Goal: Entertainment & Leisure: Consume media (video, audio)

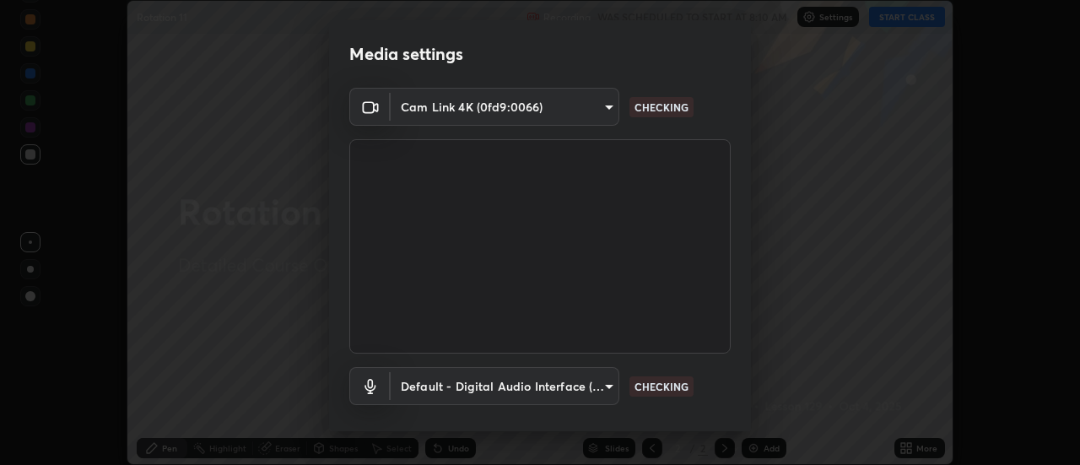
scroll to position [89, 0]
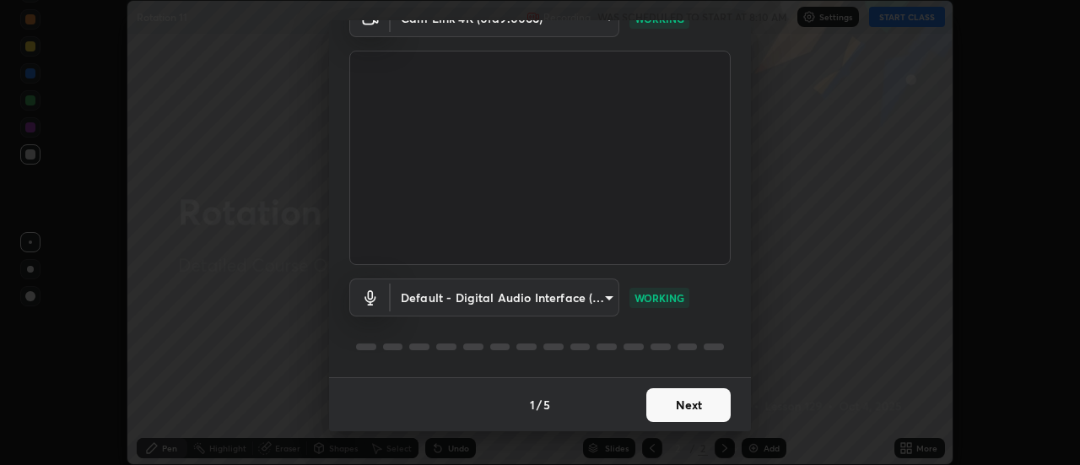
click at [687, 399] on button "Next" at bounding box center [688, 405] width 84 height 34
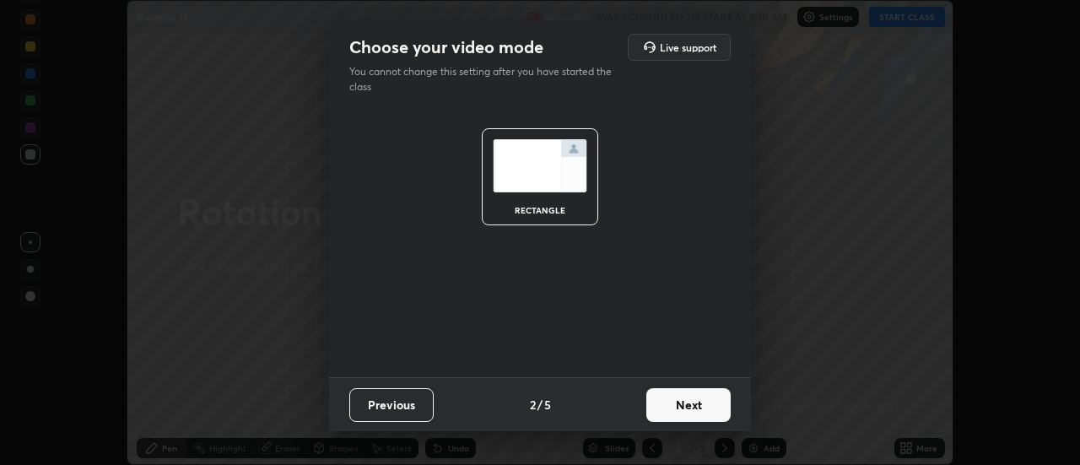
scroll to position [0, 0]
click at [687, 404] on button "Next" at bounding box center [688, 405] width 84 height 34
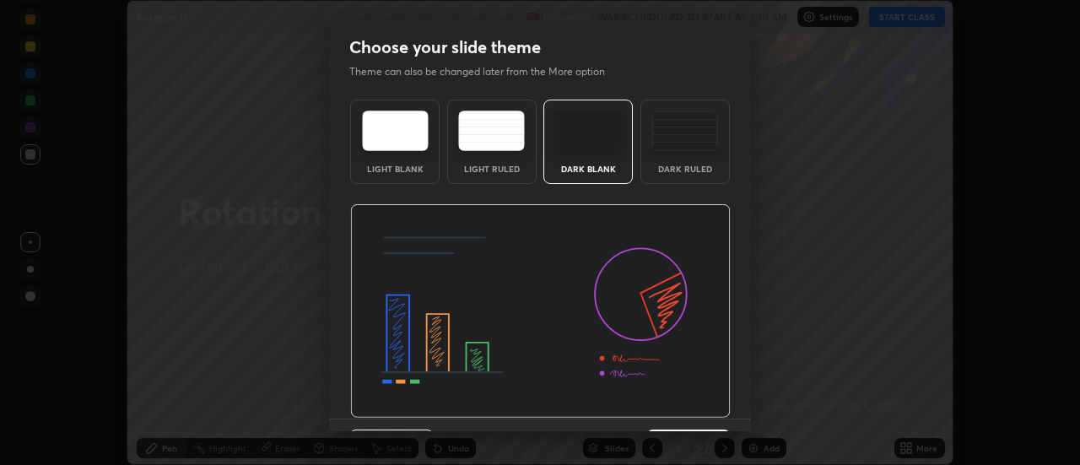
scroll to position [41, 0]
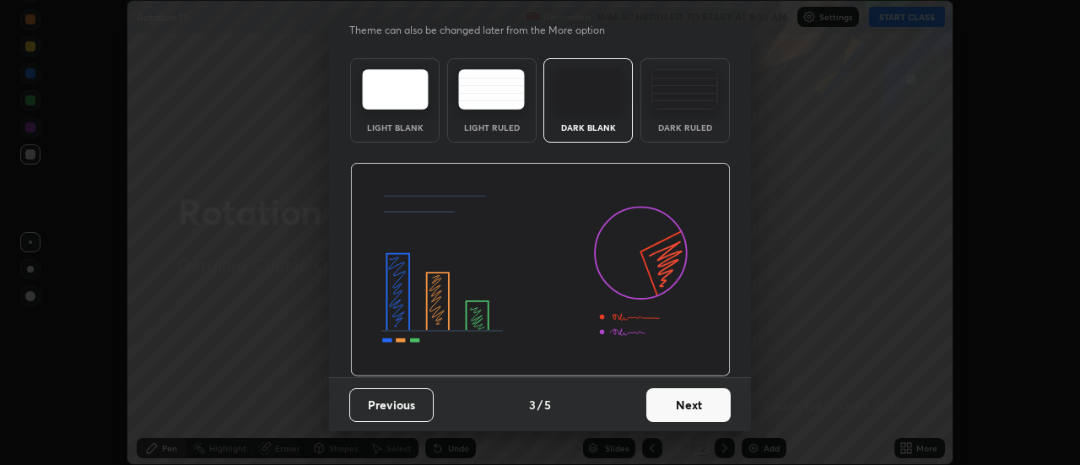
click at [692, 398] on button "Next" at bounding box center [688, 405] width 84 height 34
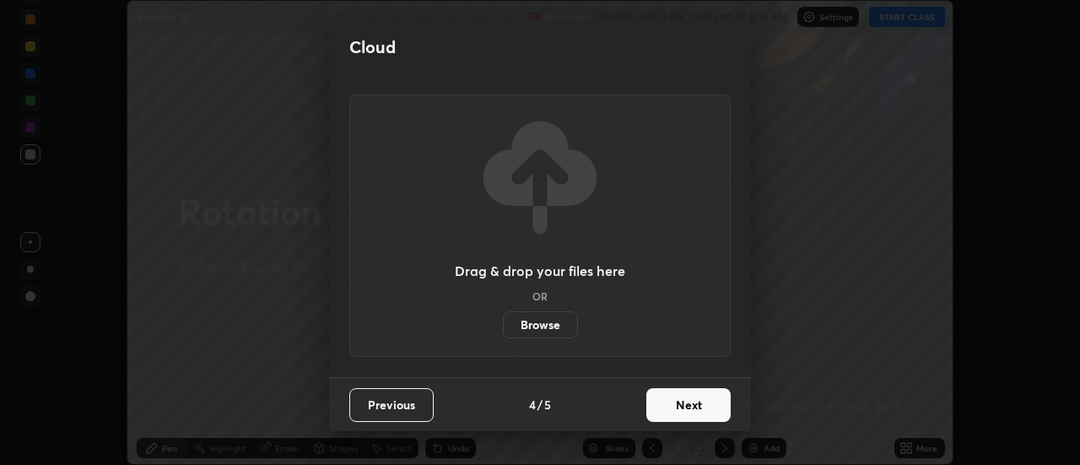
click at [695, 412] on button "Next" at bounding box center [688, 405] width 84 height 34
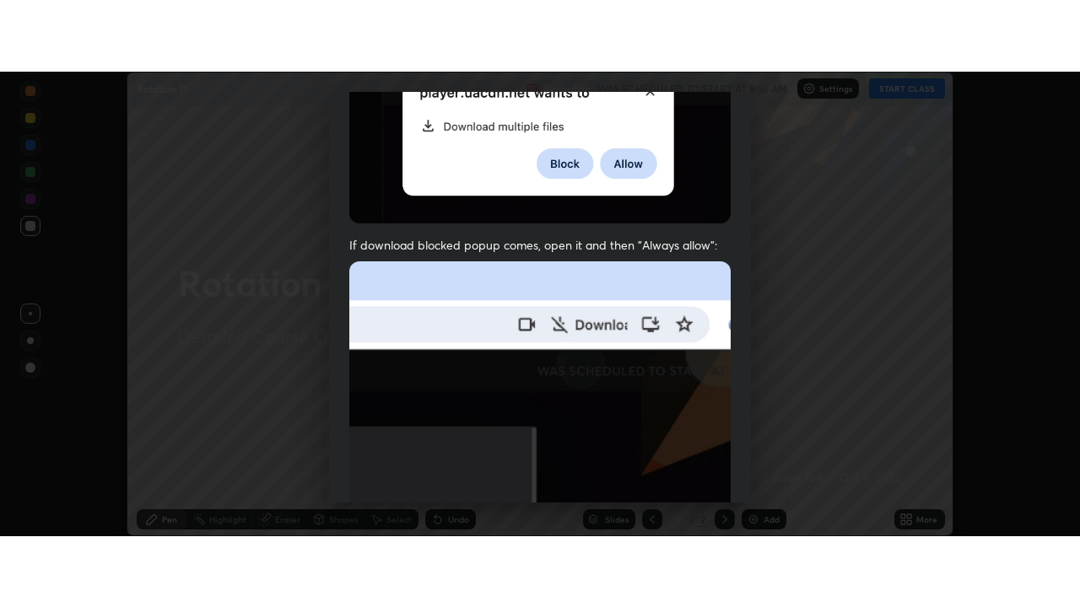
scroll to position [433, 0]
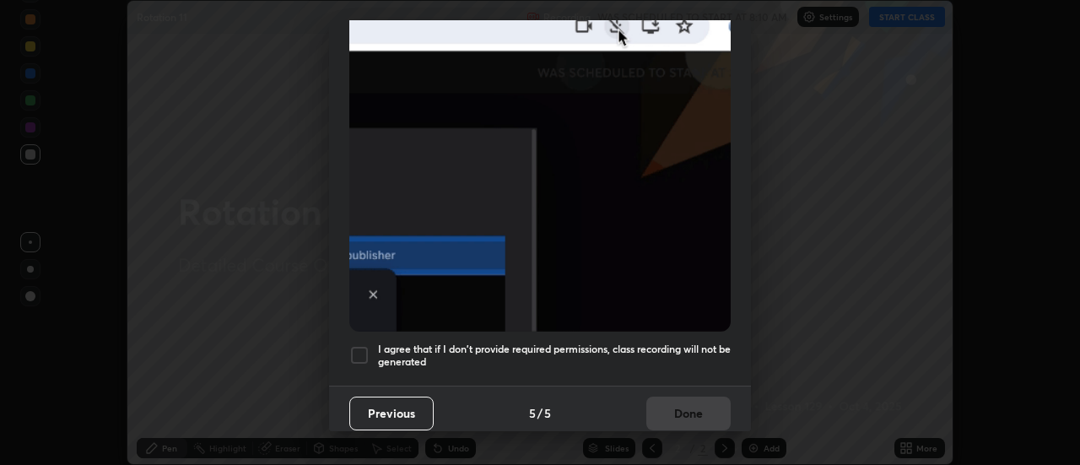
click at [361, 349] on div at bounding box center [359, 355] width 20 height 20
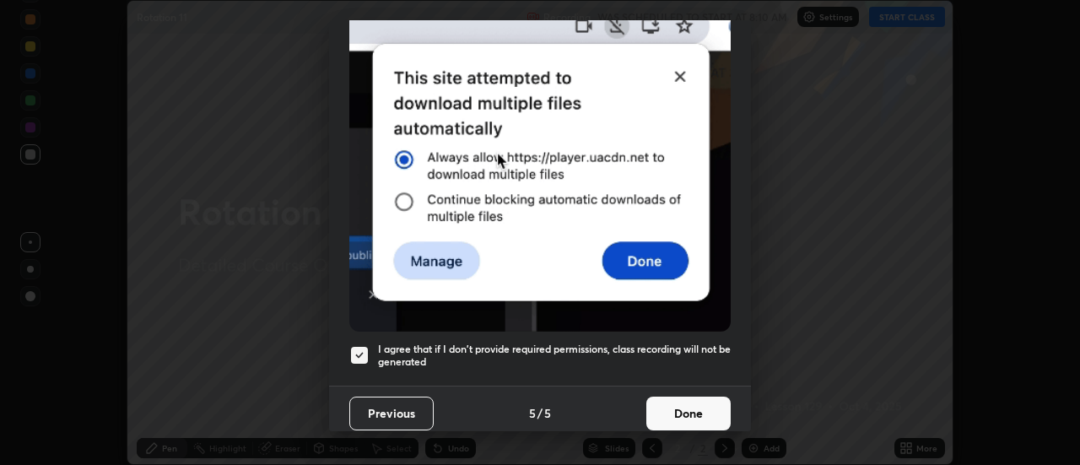
click at [683, 410] on button "Done" at bounding box center [688, 413] width 84 height 34
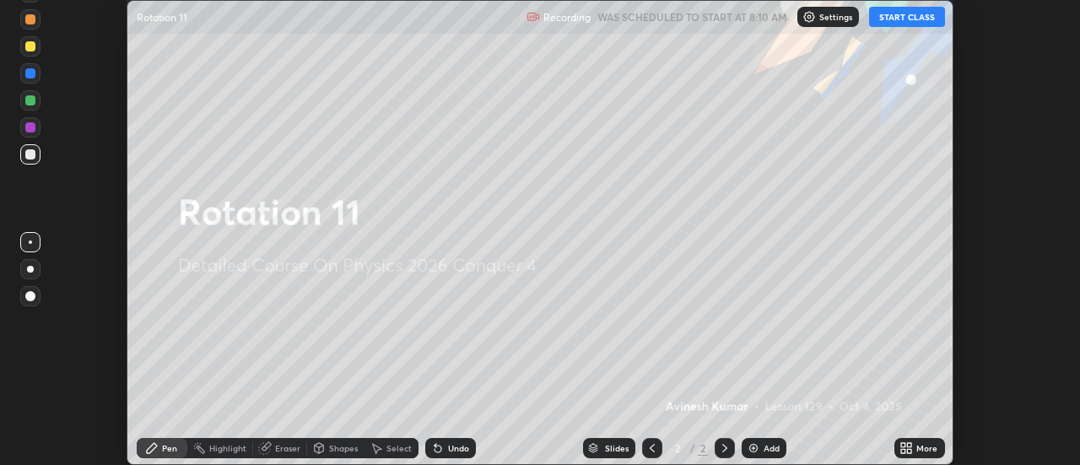
click at [901, 13] on button "START CLASS" at bounding box center [907, 17] width 76 height 20
click at [903, 444] on icon at bounding box center [903, 445] width 4 height 4
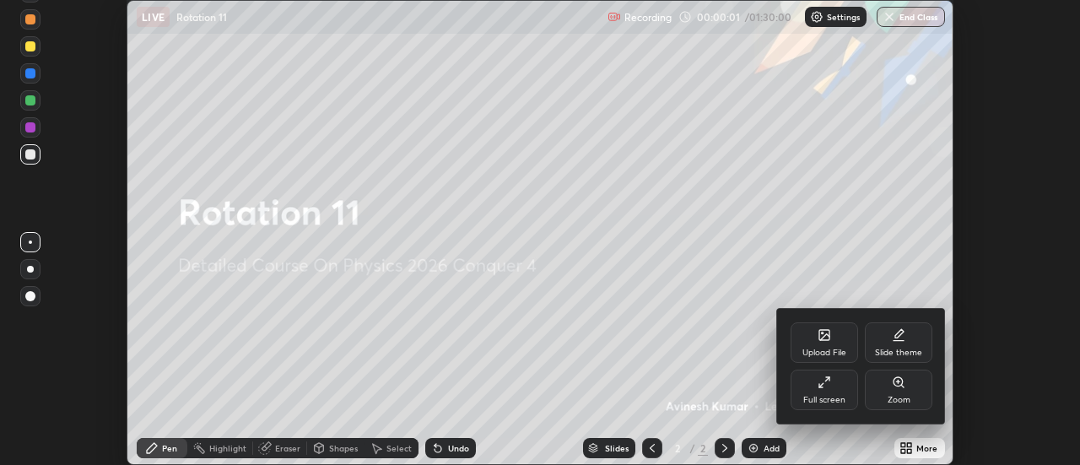
click at [826, 382] on icon at bounding box center [823, 381] width 13 height 13
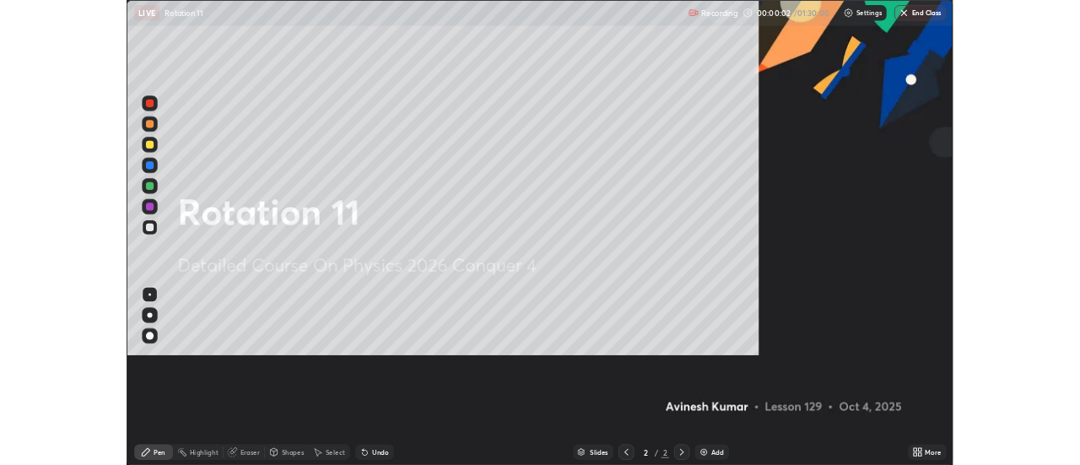
scroll to position [607, 1080]
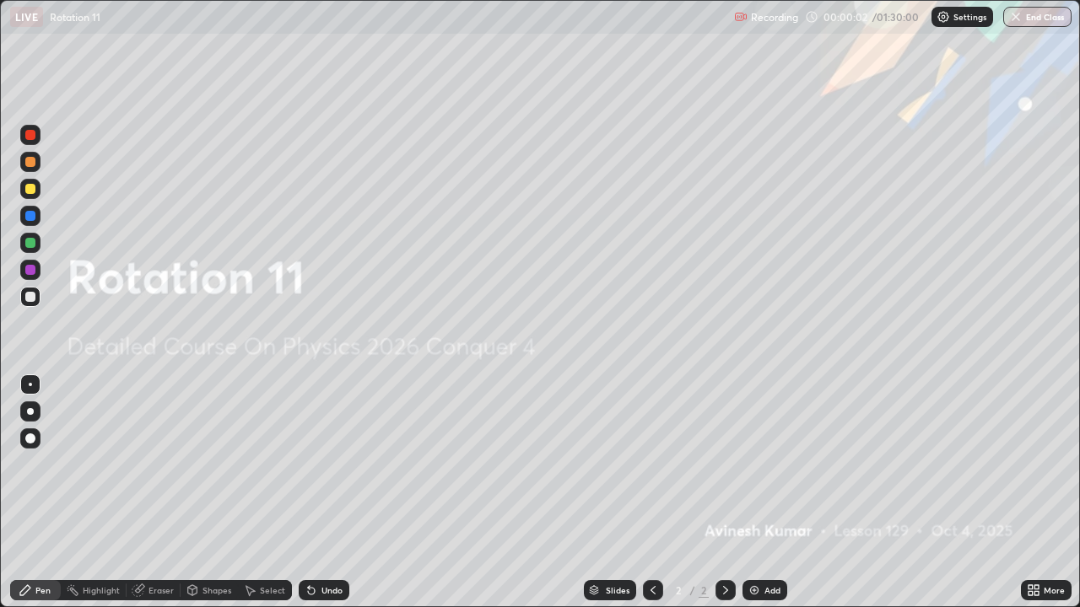
click at [757, 464] on img at bounding box center [753, 590] width 13 height 13
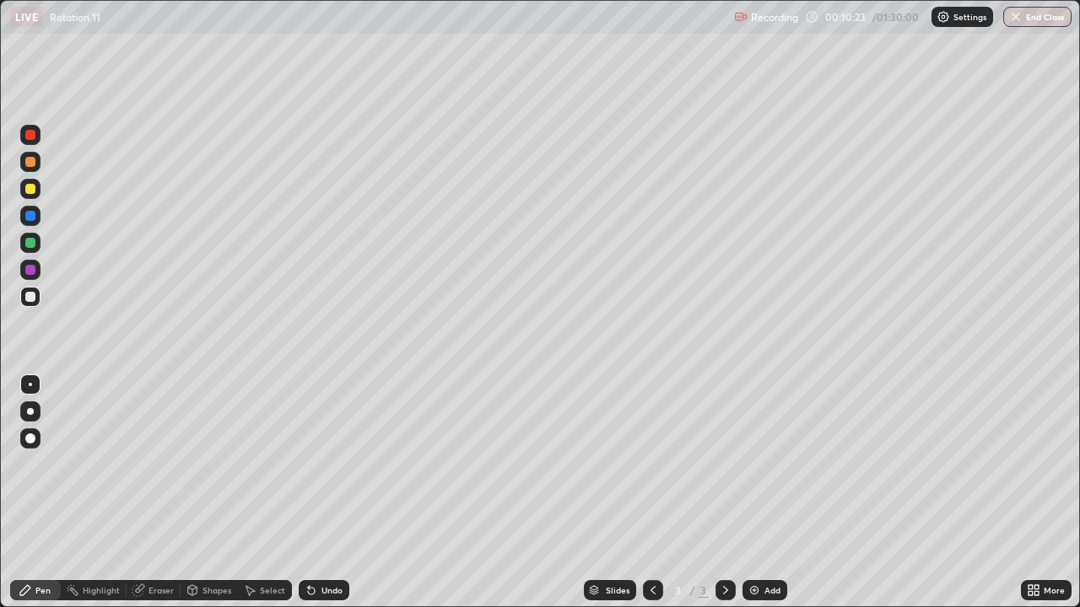
click at [749, 464] on img at bounding box center [753, 590] width 13 height 13
click at [33, 245] on div at bounding box center [30, 243] width 10 height 10
click at [29, 245] on div at bounding box center [30, 243] width 10 height 10
click at [29, 164] on div at bounding box center [30, 162] width 10 height 10
click at [751, 464] on img at bounding box center [753, 590] width 13 height 13
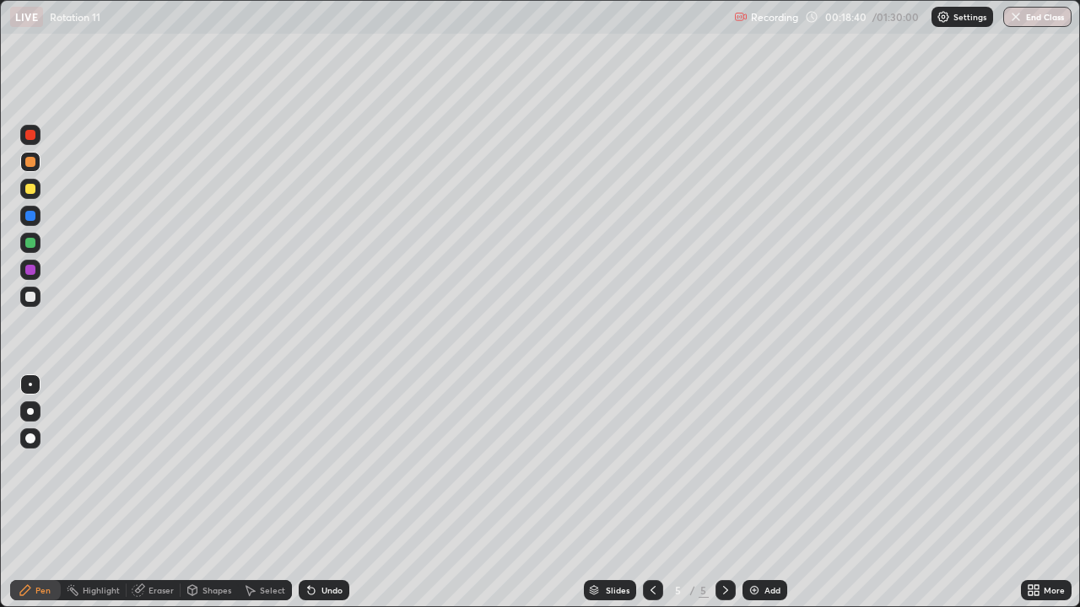
click at [31, 297] on div at bounding box center [30, 297] width 10 height 10
click at [757, 464] on img at bounding box center [753, 590] width 13 height 13
click at [28, 163] on div at bounding box center [30, 162] width 10 height 10
click at [755, 464] on img at bounding box center [753, 590] width 13 height 13
click at [30, 243] on div at bounding box center [30, 243] width 10 height 10
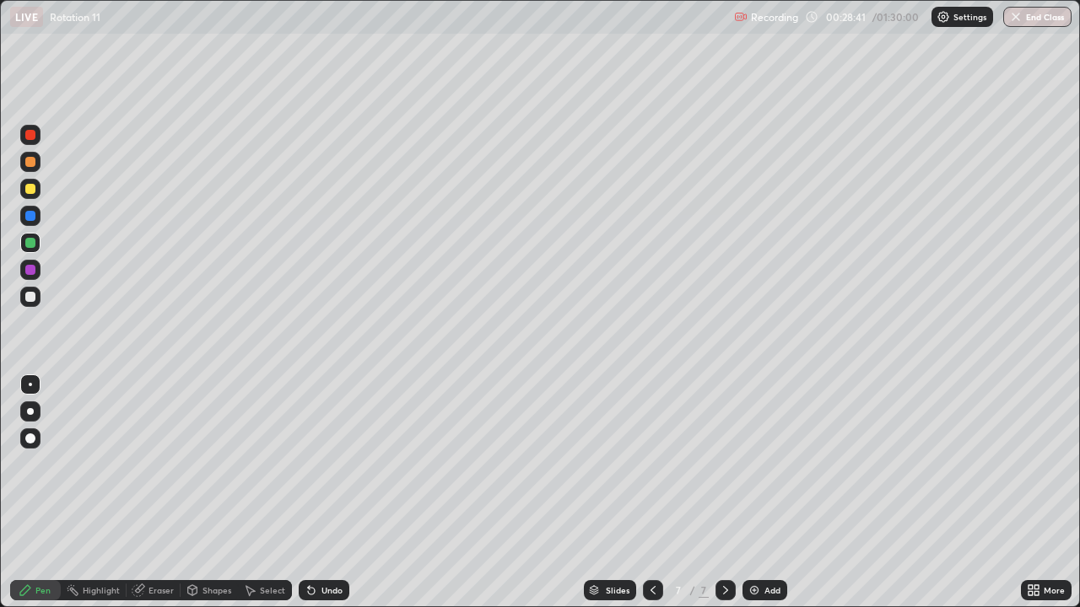
click at [31, 163] on div at bounding box center [30, 162] width 10 height 10
click at [751, 464] on img at bounding box center [753, 590] width 13 height 13
click at [30, 298] on div at bounding box center [30, 297] width 10 height 10
click at [753, 464] on img at bounding box center [753, 590] width 13 height 13
click at [160, 464] on div "Eraser" at bounding box center [160, 590] width 25 height 8
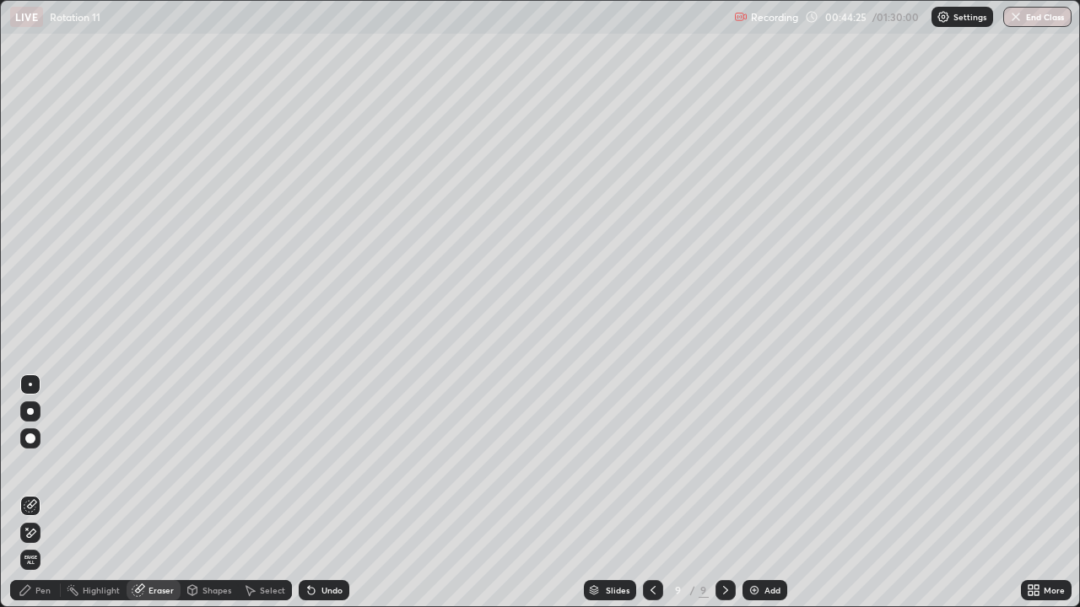
click at [42, 464] on div "Pen" at bounding box center [42, 590] width 15 height 8
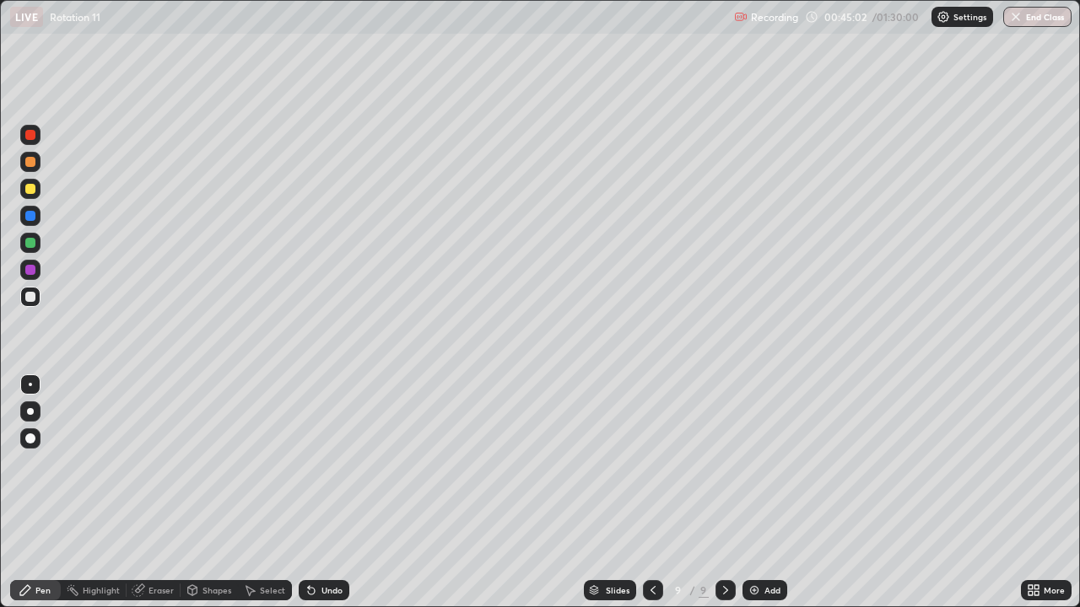
click at [33, 245] on div at bounding box center [30, 243] width 10 height 10
click at [750, 464] on img at bounding box center [753, 590] width 13 height 13
click at [650, 464] on icon at bounding box center [651, 590] width 13 height 13
click at [723, 464] on icon at bounding box center [725, 590] width 5 height 8
click at [754, 464] on img at bounding box center [753, 590] width 13 height 13
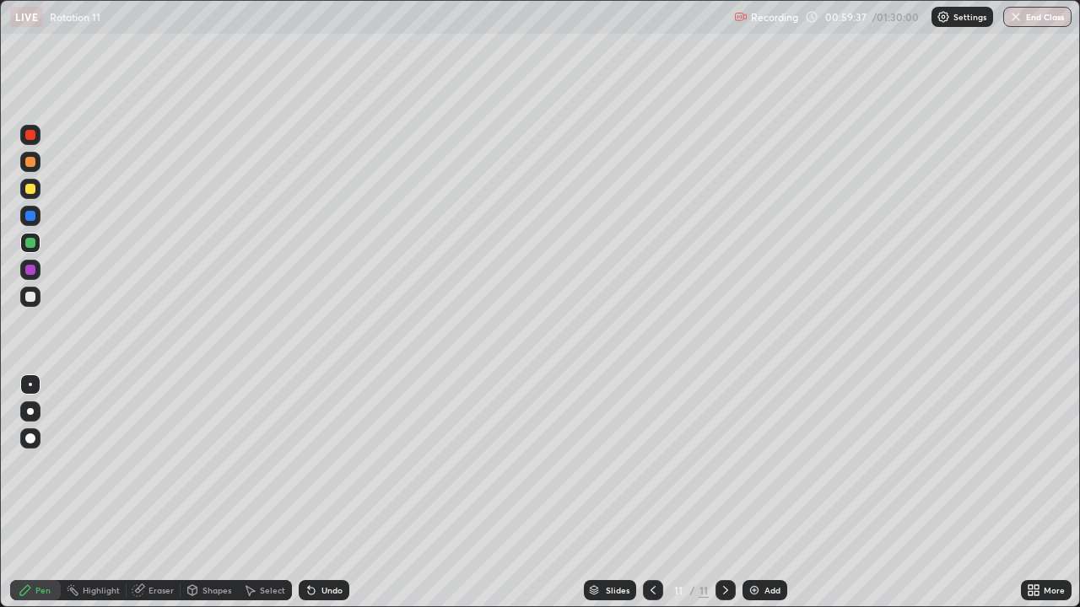
click at [30, 299] on div at bounding box center [30, 297] width 10 height 10
click at [752, 464] on img at bounding box center [753, 590] width 13 height 13
click at [754, 464] on img at bounding box center [753, 590] width 13 height 13
click at [31, 270] on div at bounding box center [30, 270] width 10 height 10
click at [101, 464] on div "Highlight" at bounding box center [101, 590] width 37 height 8
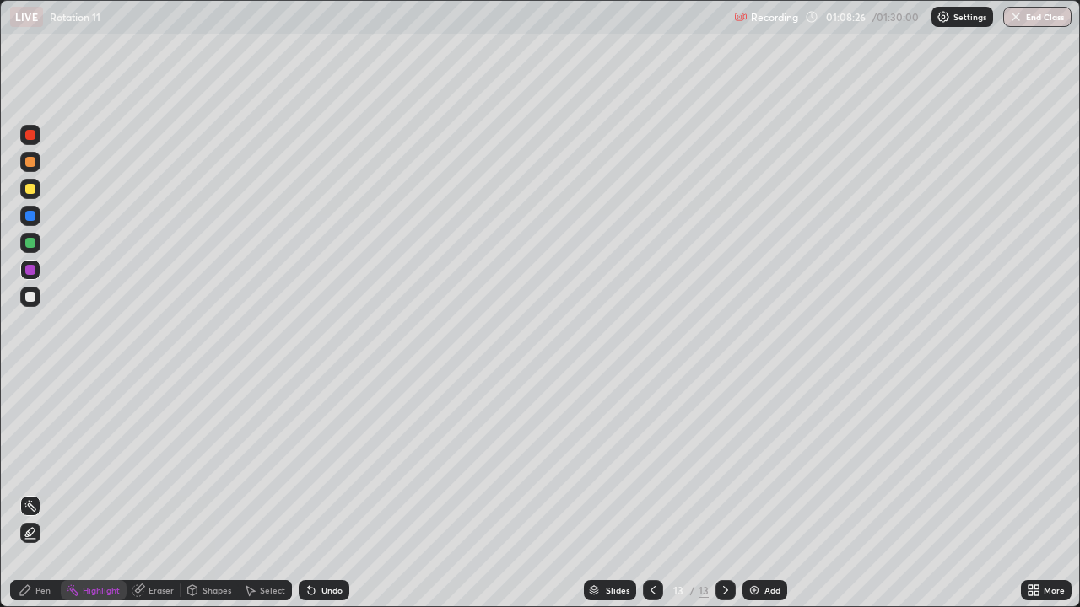
click at [153, 464] on div "Eraser" at bounding box center [160, 590] width 25 height 8
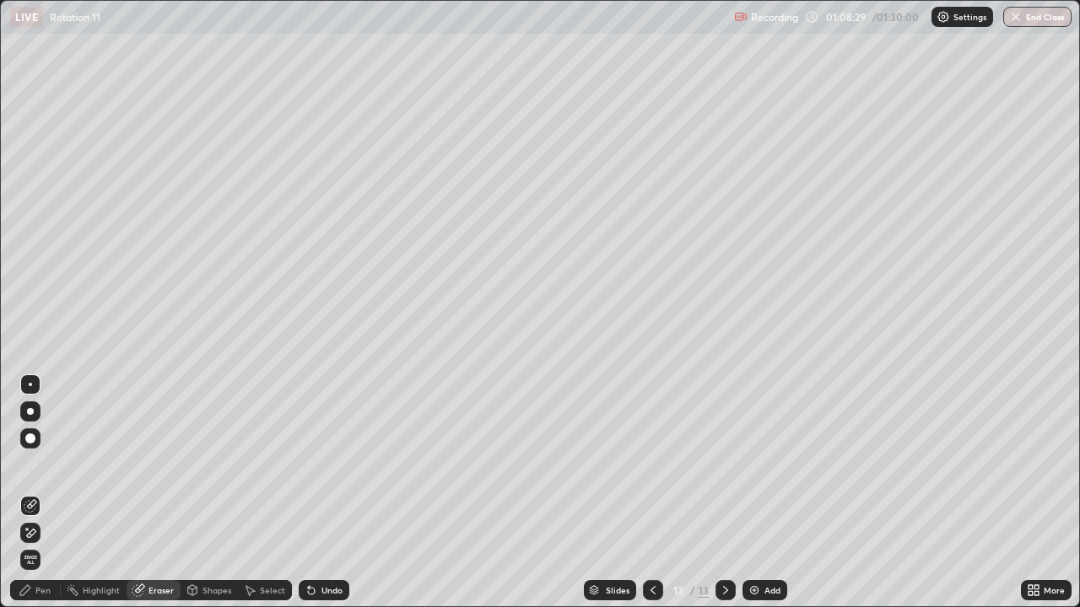
click at [39, 464] on div "Pen" at bounding box center [42, 590] width 15 height 8
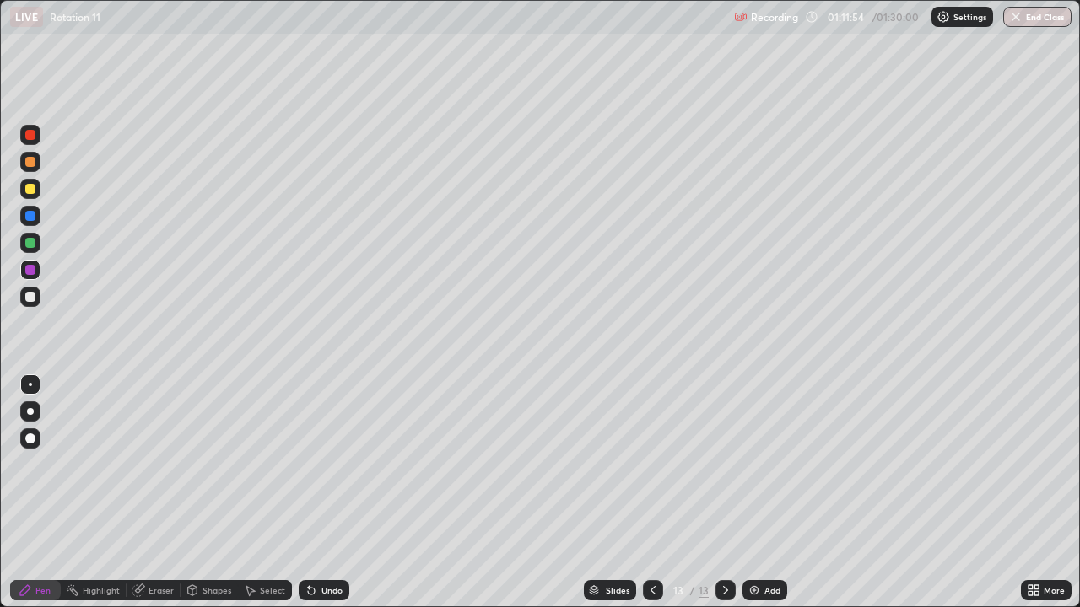
click at [29, 245] on div at bounding box center [30, 243] width 10 height 10
click at [143, 464] on icon at bounding box center [138, 590] width 13 height 13
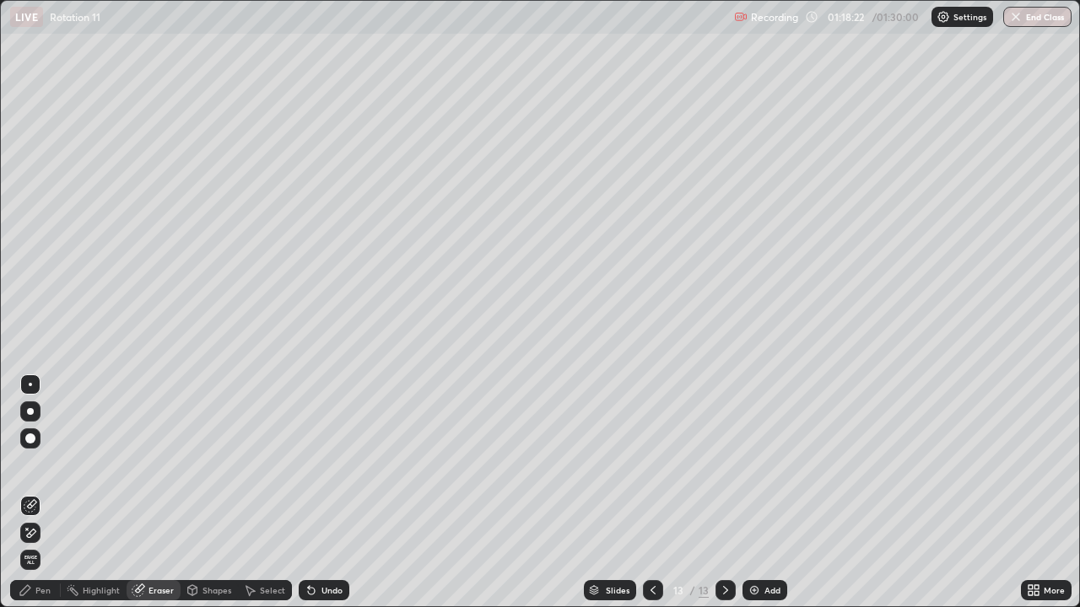
click at [45, 464] on div "Pen" at bounding box center [42, 590] width 15 height 8
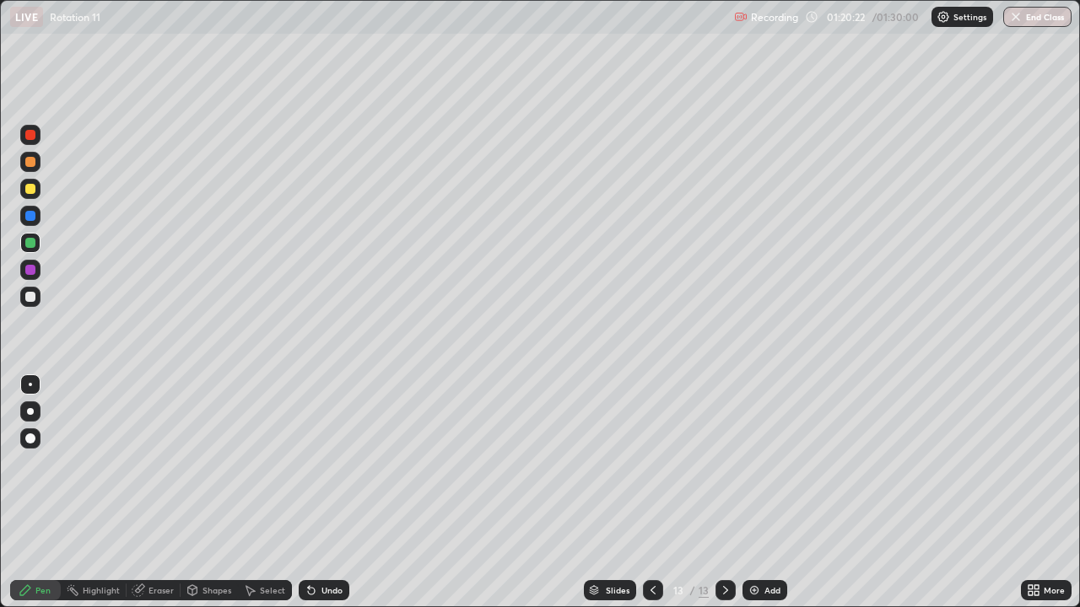
click at [153, 464] on div "Eraser" at bounding box center [160, 590] width 25 height 8
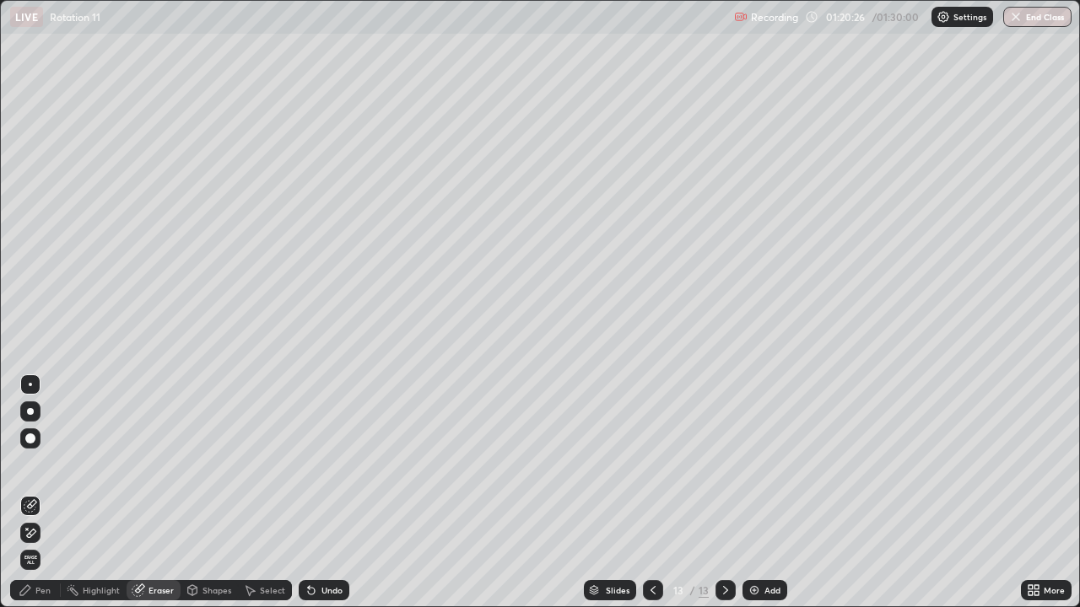
click at [44, 464] on div "Pen" at bounding box center [42, 590] width 15 height 8
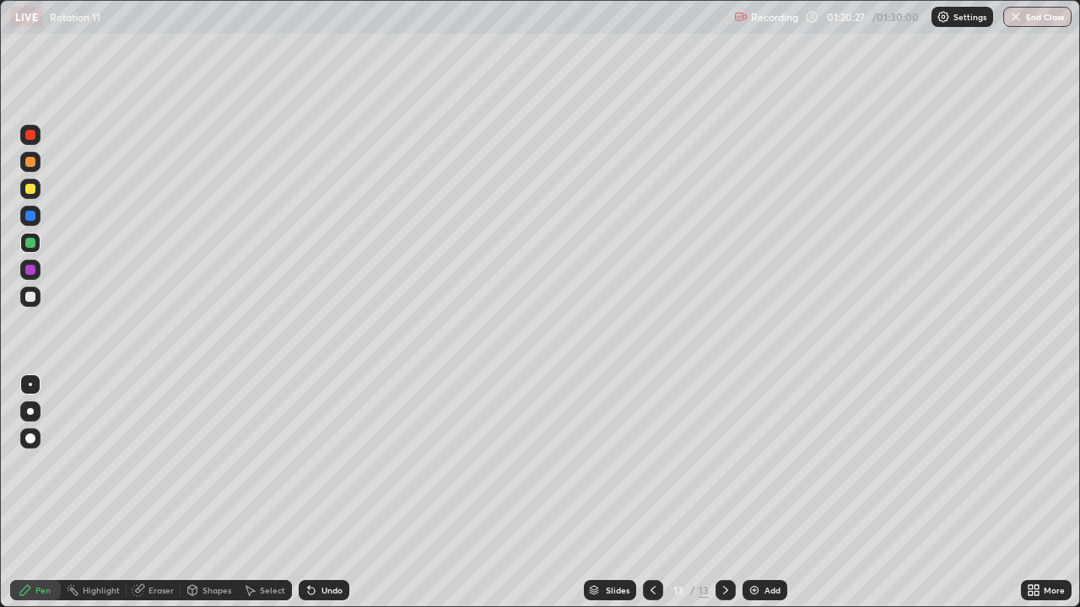
click at [30, 161] on div at bounding box center [30, 162] width 10 height 10
click at [751, 464] on img at bounding box center [753, 590] width 13 height 13
click at [157, 464] on div "Eraser" at bounding box center [160, 590] width 25 height 8
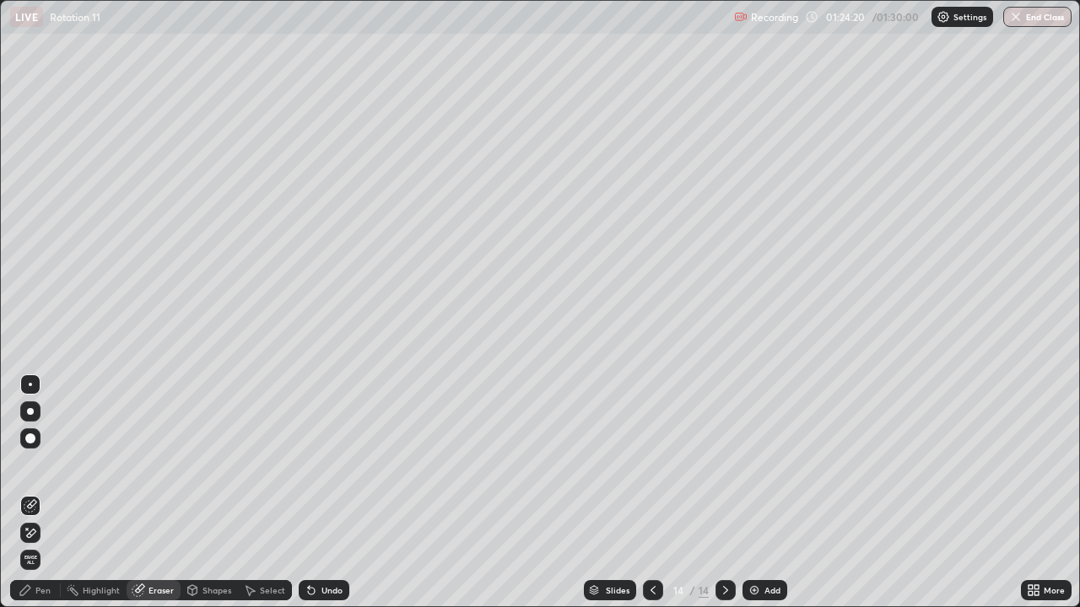
click at [45, 464] on div "Pen" at bounding box center [42, 590] width 15 height 8
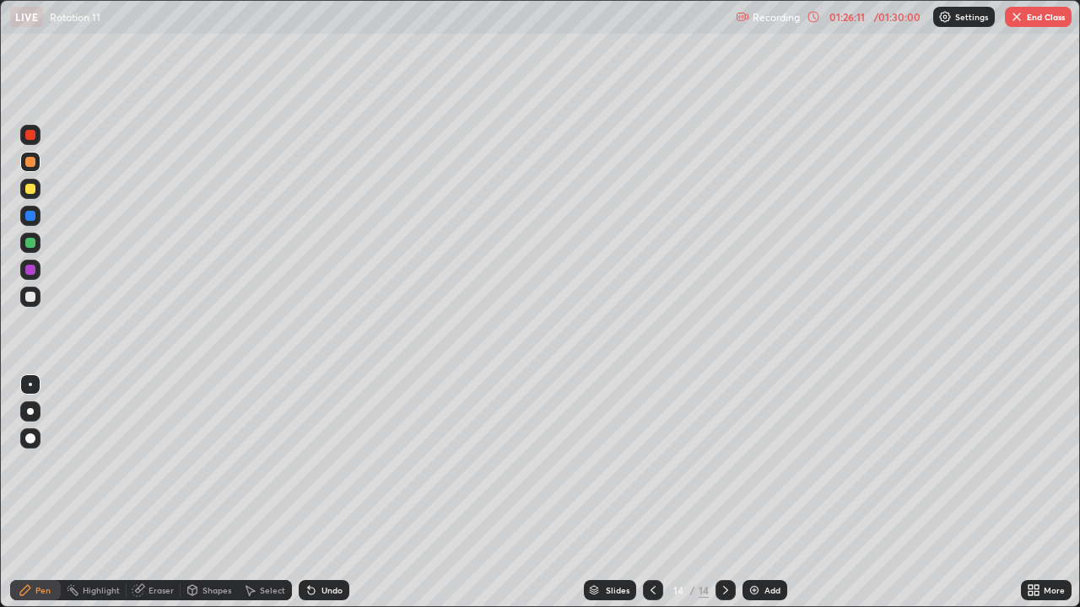
click at [30, 243] on div at bounding box center [30, 243] width 10 height 10
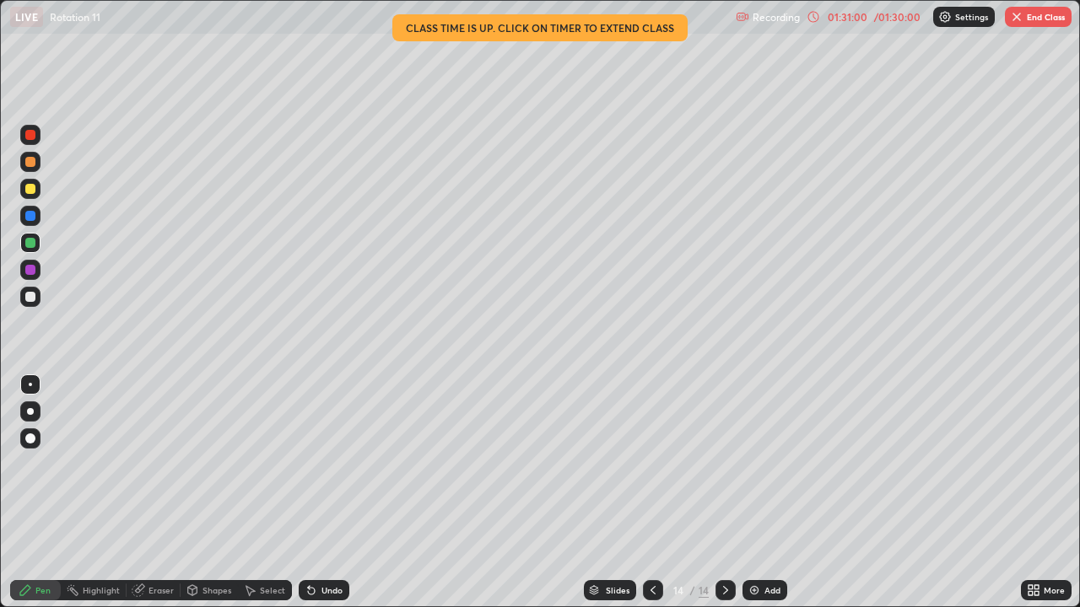
click at [1020, 16] on img "button" at bounding box center [1016, 16] width 13 height 13
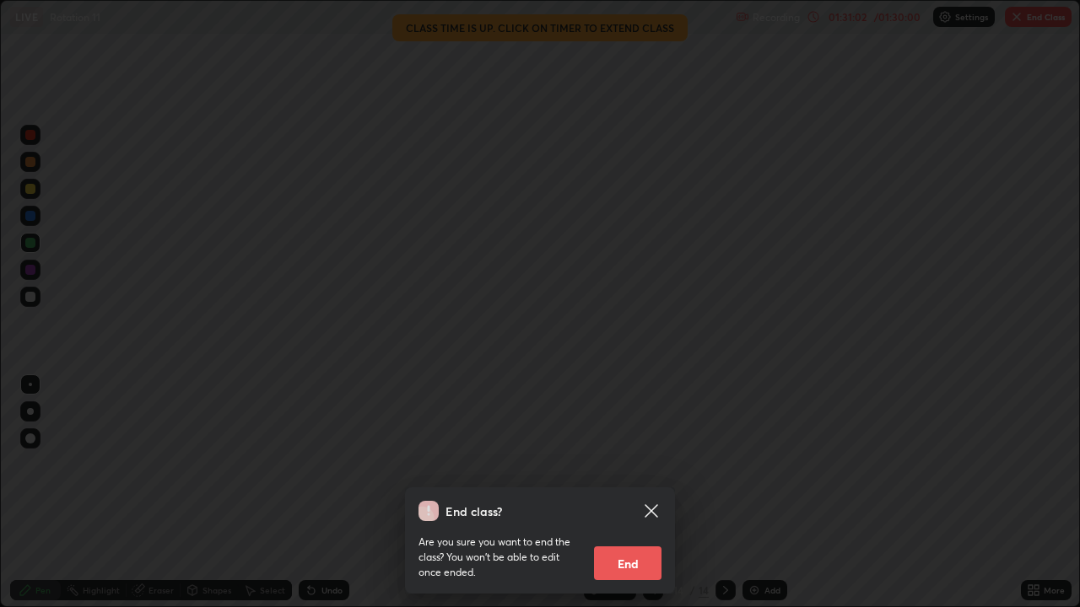
click at [627, 464] on button "End" at bounding box center [627, 564] width 67 height 34
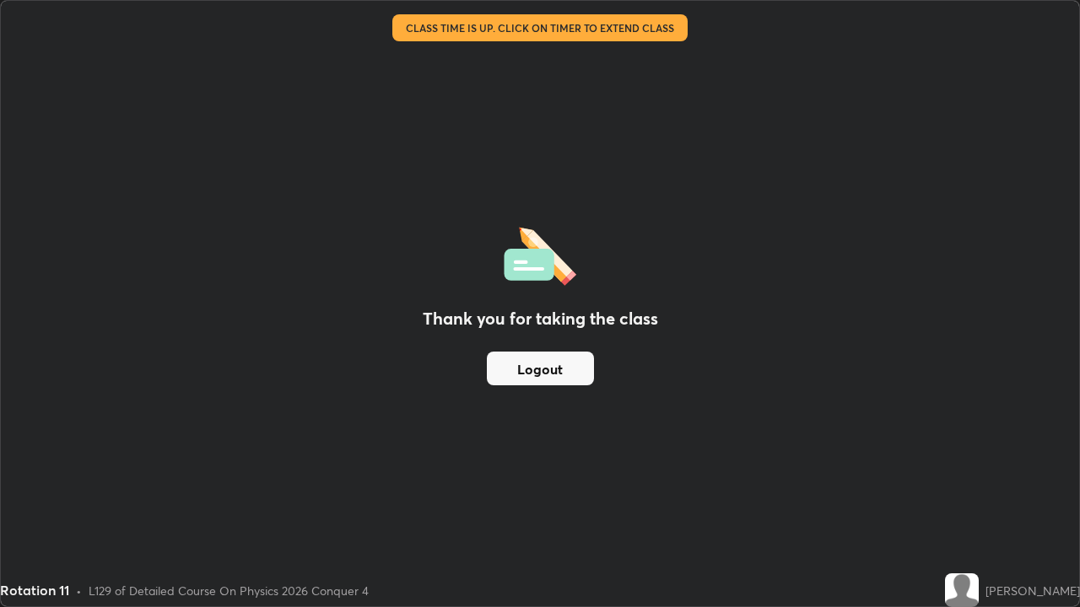
click at [563, 368] on button "Logout" at bounding box center [540, 369] width 107 height 34
click at [568, 370] on button "Logout" at bounding box center [540, 369] width 107 height 34
click at [523, 379] on button "Logout" at bounding box center [540, 369] width 107 height 34
click at [535, 375] on button "Logout" at bounding box center [540, 369] width 107 height 34
click at [557, 372] on button "Logout" at bounding box center [540, 369] width 107 height 34
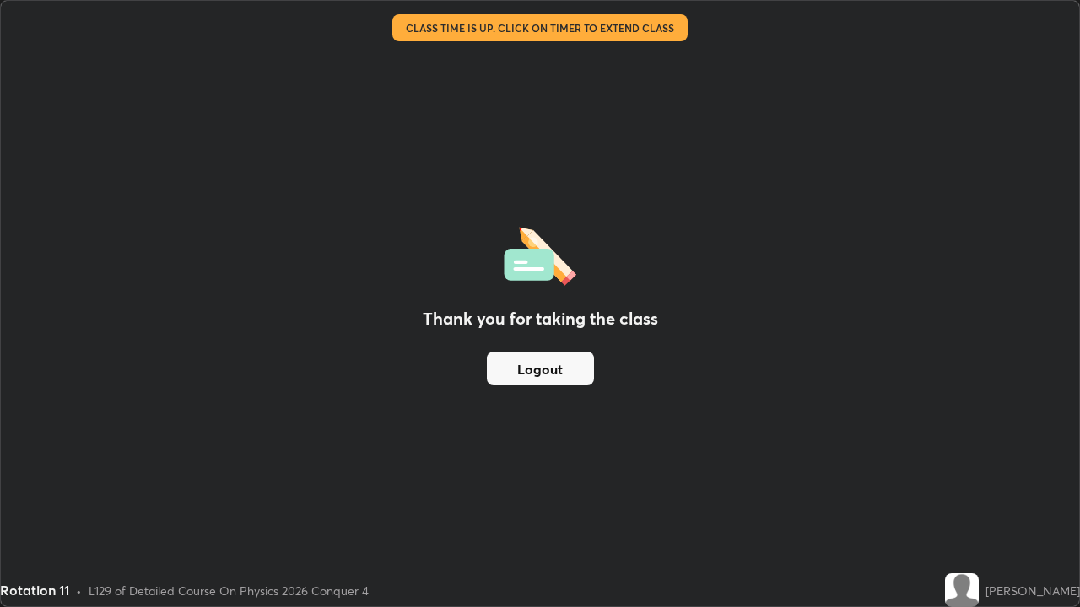
click at [556, 363] on button "Logout" at bounding box center [540, 369] width 107 height 34
click at [547, 367] on button "Logout" at bounding box center [540, 369] width 107 height 34
click at [972, 464] on img at bounding box center [962, 590] width 34 height 34
click at [978, 464] on img at bounding box center [962, 590] width 34 height 34
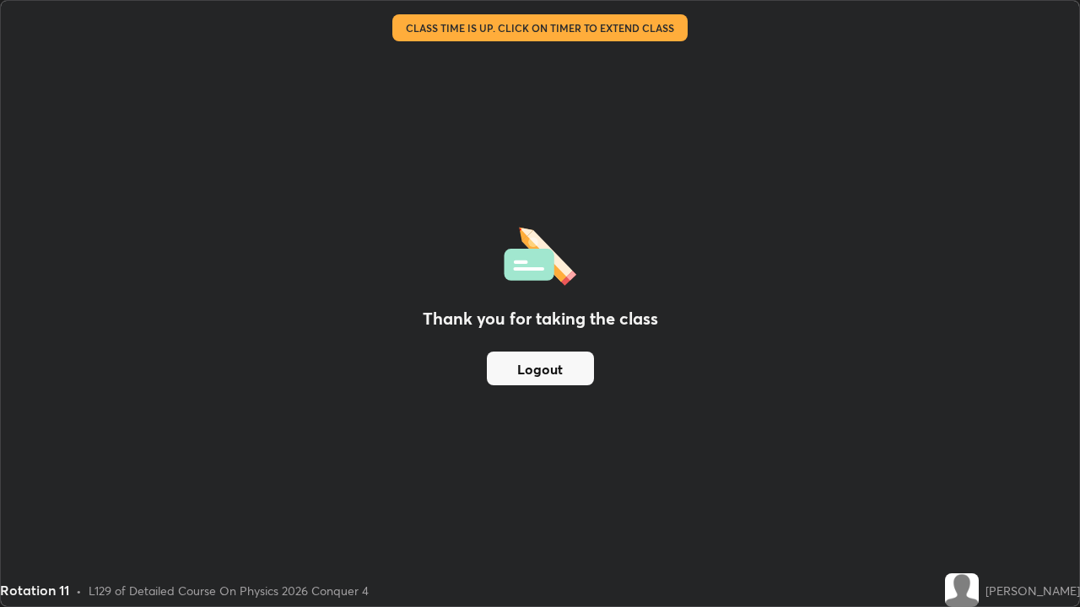
click at [978, 464] on img at bounding box center [962, 590] width 34 height 34
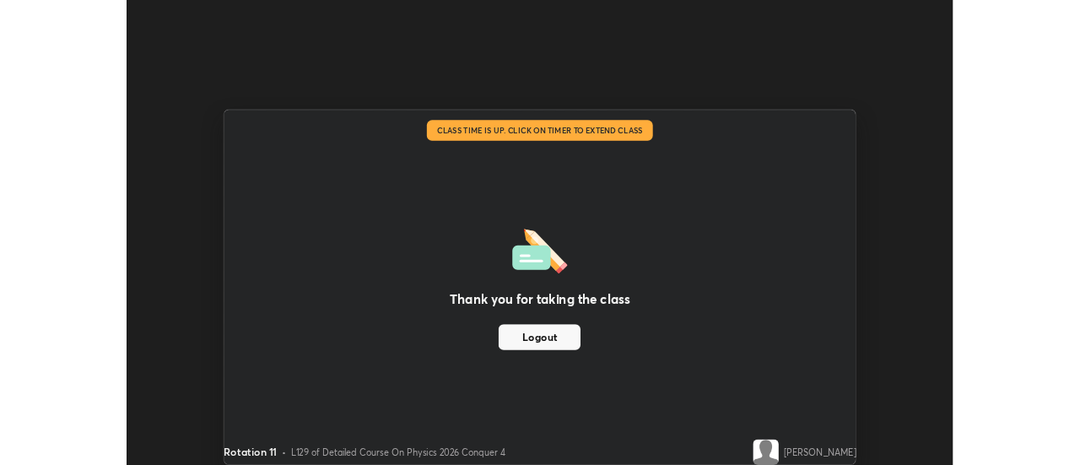
scroll to position [83873, 83259]
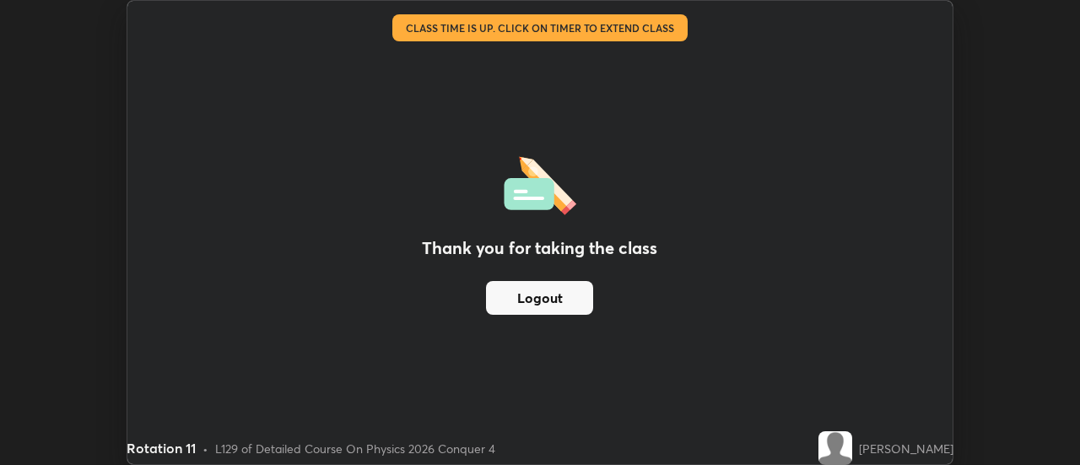
click at [569, 298] on button "Logout" at bounding box center [539, 298] width 107 height 34
click at [551, 298] on button "Logout" at bounding box center [539, 298] width 107 height 34
click at [571, 303] on button "Logout" at bounding box center [539, 298] width 107 height 34
click at [573, 299] on button "Logout" at bounding box center [539, 298] width 107 height 34
click at [569, 299] on button "Logout" at bounding box center [539, 298] width 107 height 34
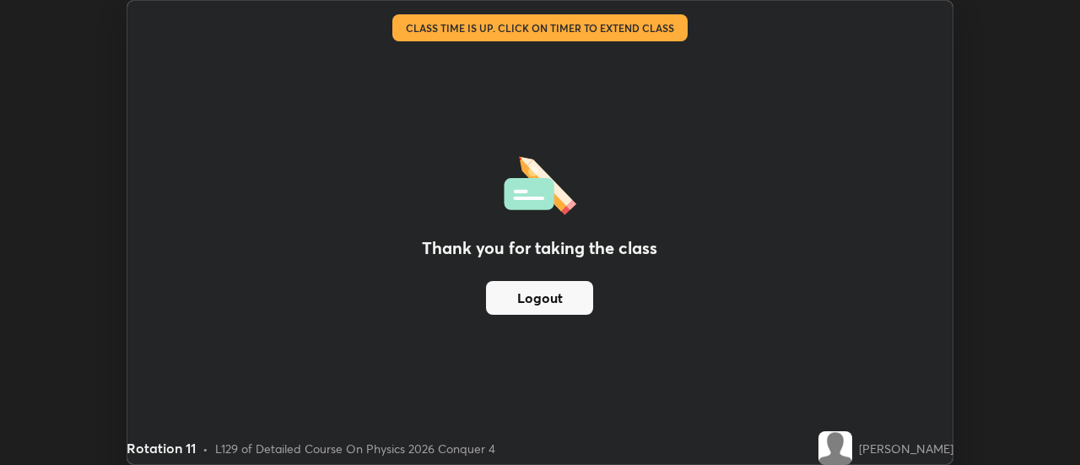
click at [568, 299] on button "Logout" at bounding box center [539, 298] width 107 height 34
click at [892, 444] on div "[PERSON_NAME]" at bounding box center [906, 448] width 94 height 18
click at [852, 442] on img at bounding box center [835, 448] width 34 height 34
click at [847, 444] on img at bounding box center [835, 448] width 34 height 34
click at [846, 457] on img at bounding box center [835, 448] width 34 height 34
